Goal: Register for event/course

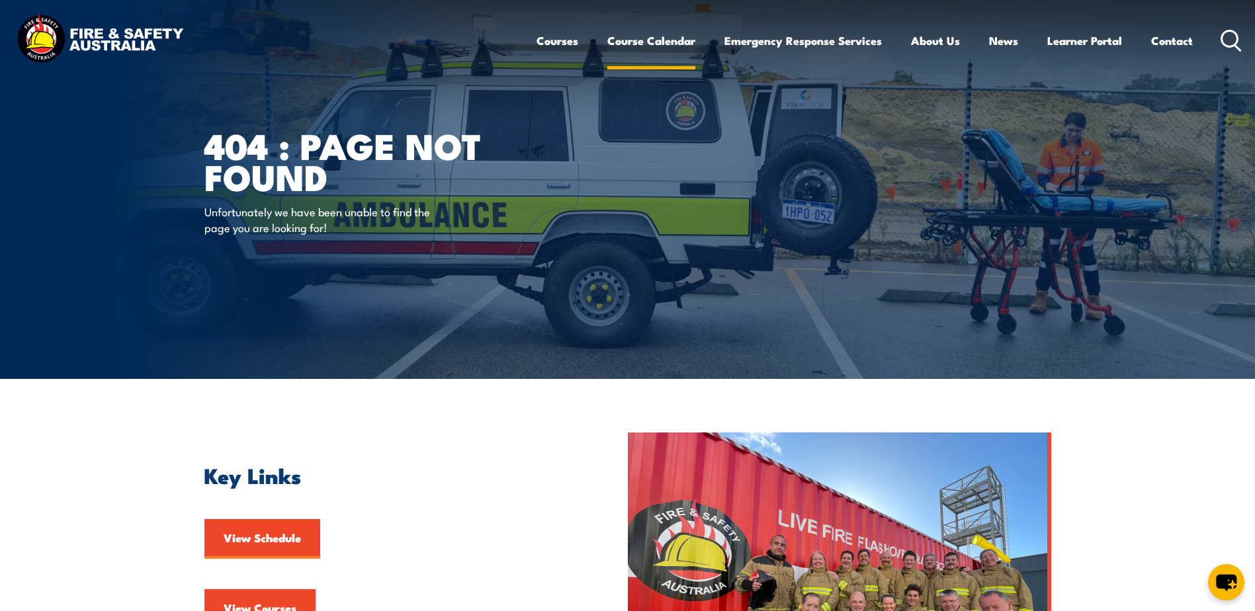
click at [643, 42] on link "Course Calendar" at bounding box center [651, 40] width 88 height 35
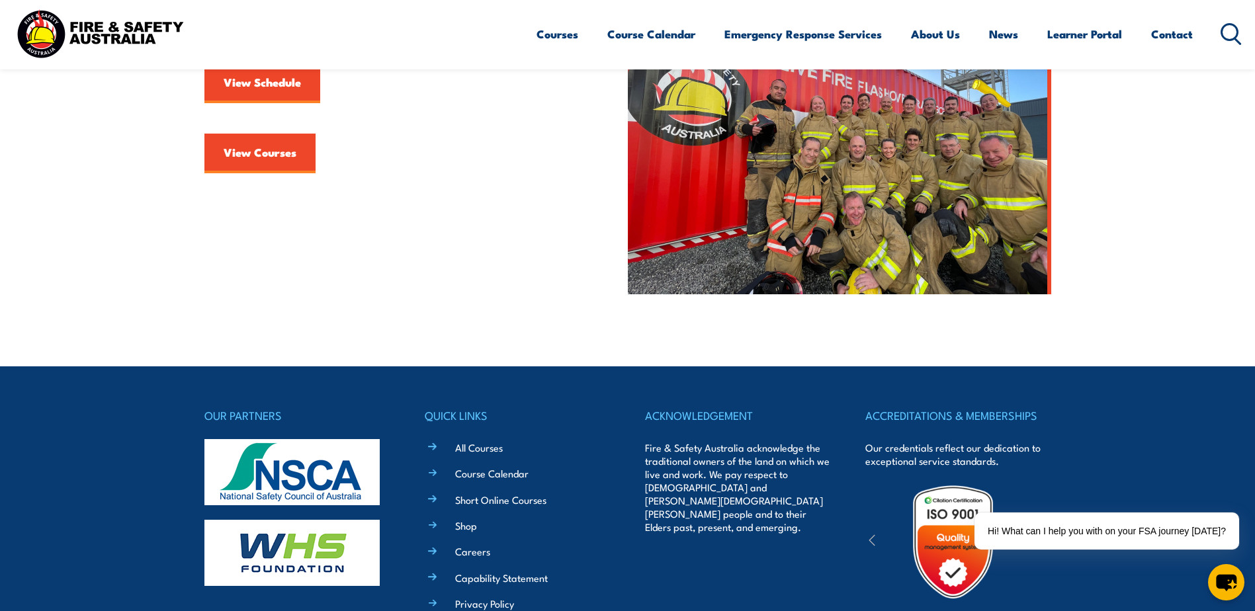
scroll to position [397, 0]
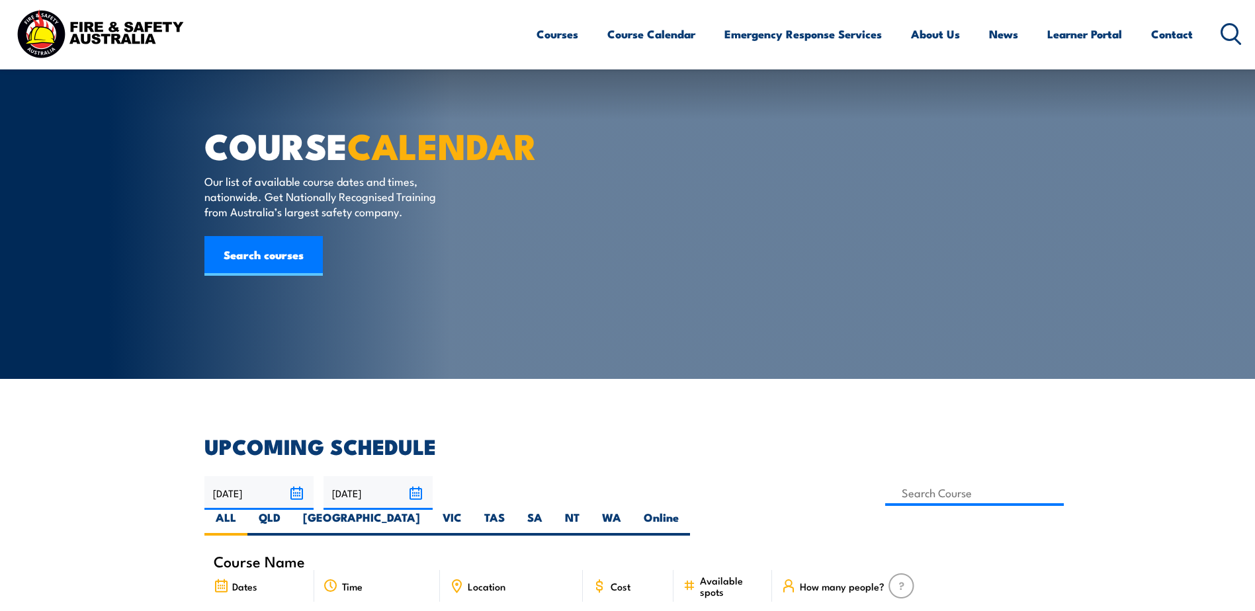
click at [885, 480] on input at bounding box center [974, 493] width 179 height 26
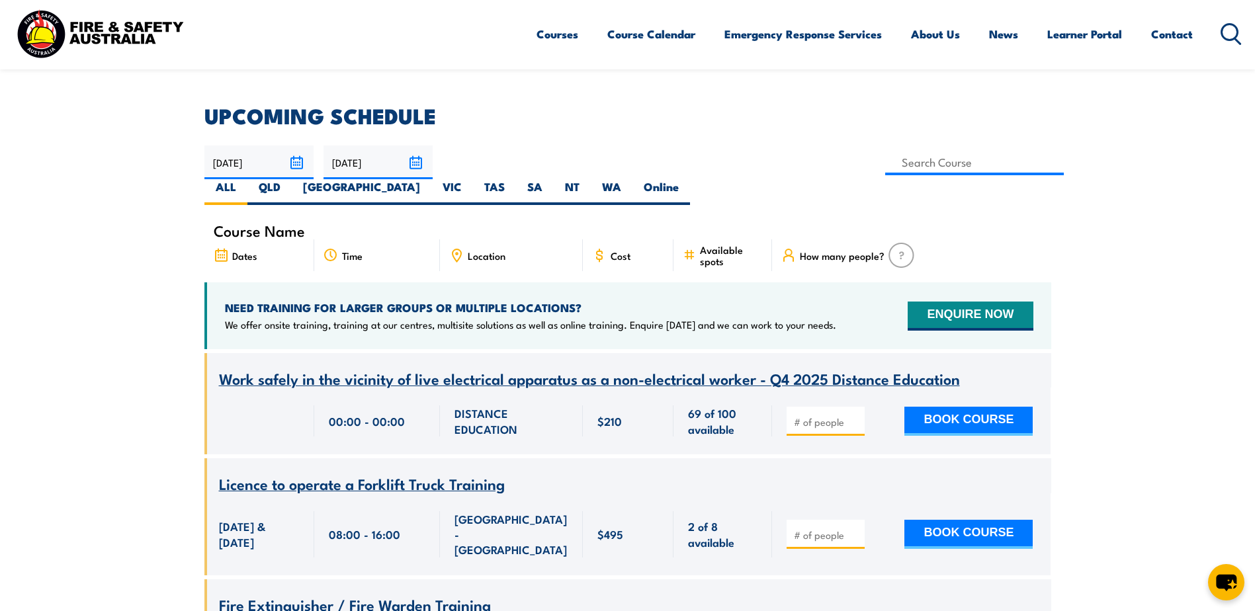
click at [885, 160] on input at bounding box center [974, 163] width 179 height 26
click at [885, 165] on input at bounding box center [974, 163] width 179 height 26
click at [885, 158] on input at bounding box center [974, 163] width 179 height 26
type input "[PERSON_NAME] Work Permit Procedure & Module 49 Gas Detection Training"
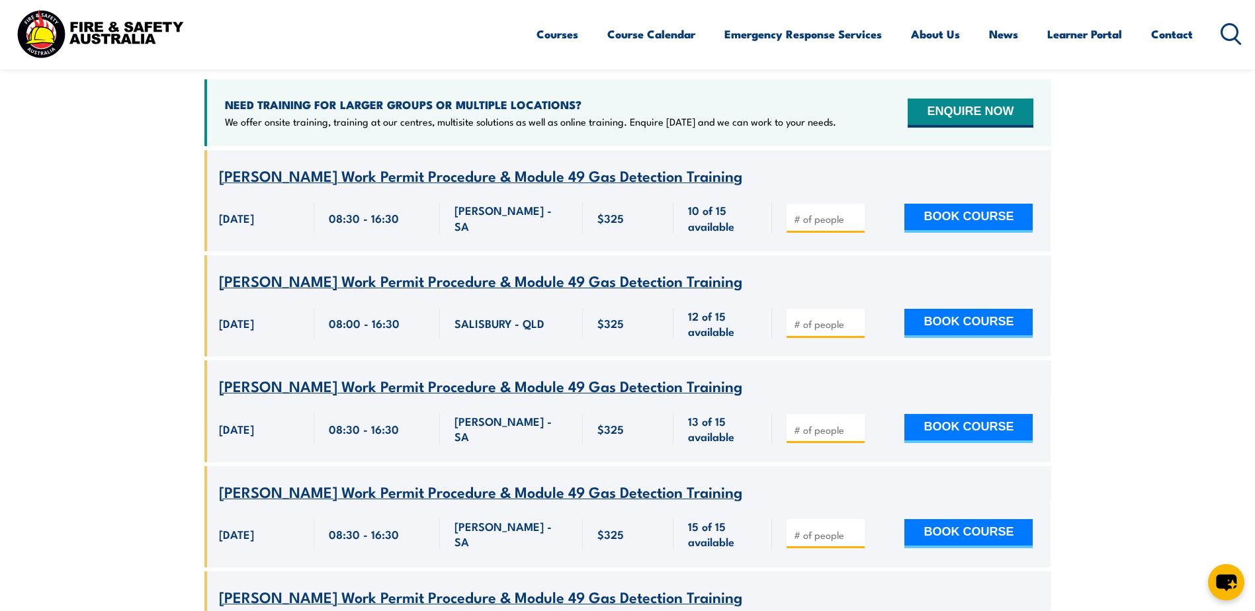
scroll to position [503, 0]
